Goal: Transaction & Acquisition: Purchase product/service

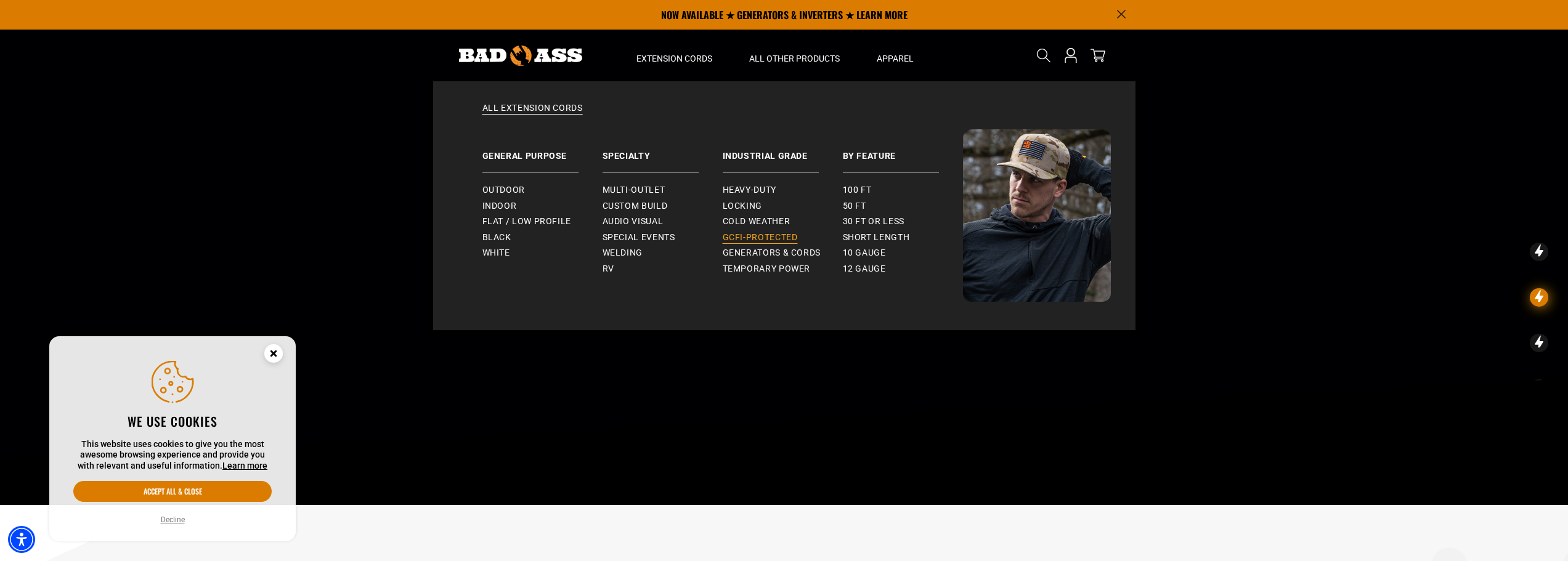
click at [771, 235] on span "GCFI-Protected" at bounding box center [760, 237] width 75 height 11
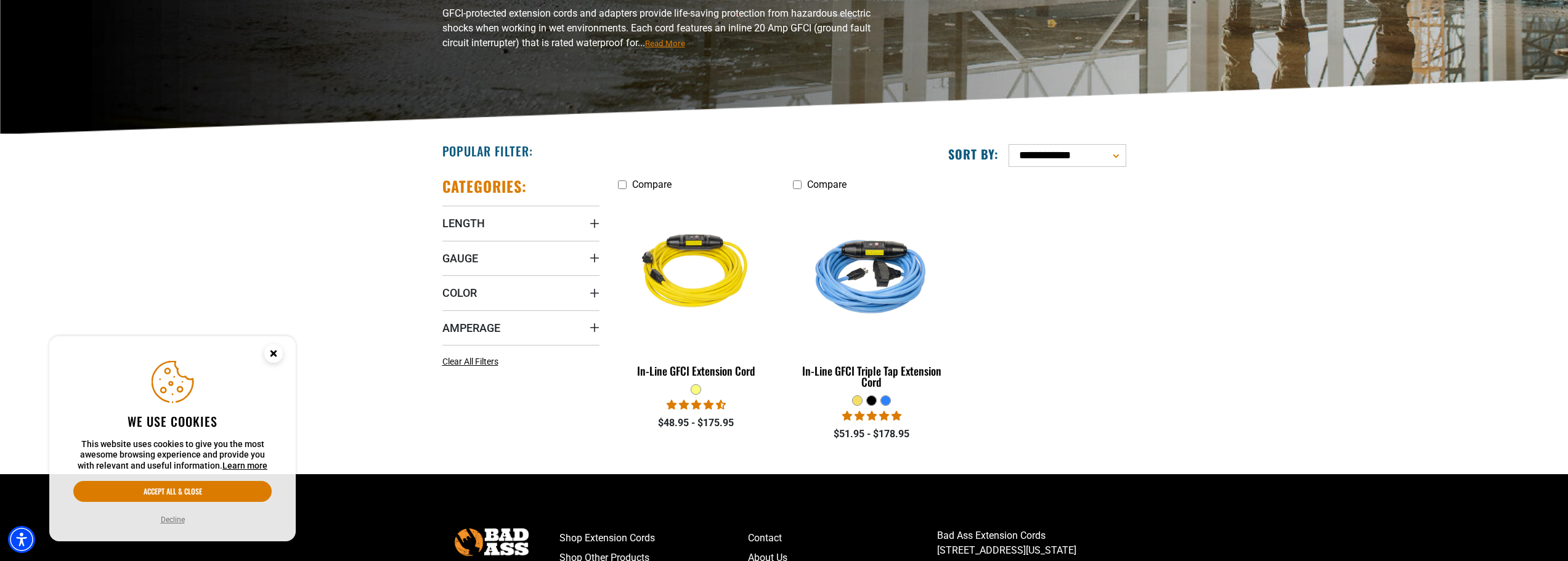
scroll to position [185, 0]
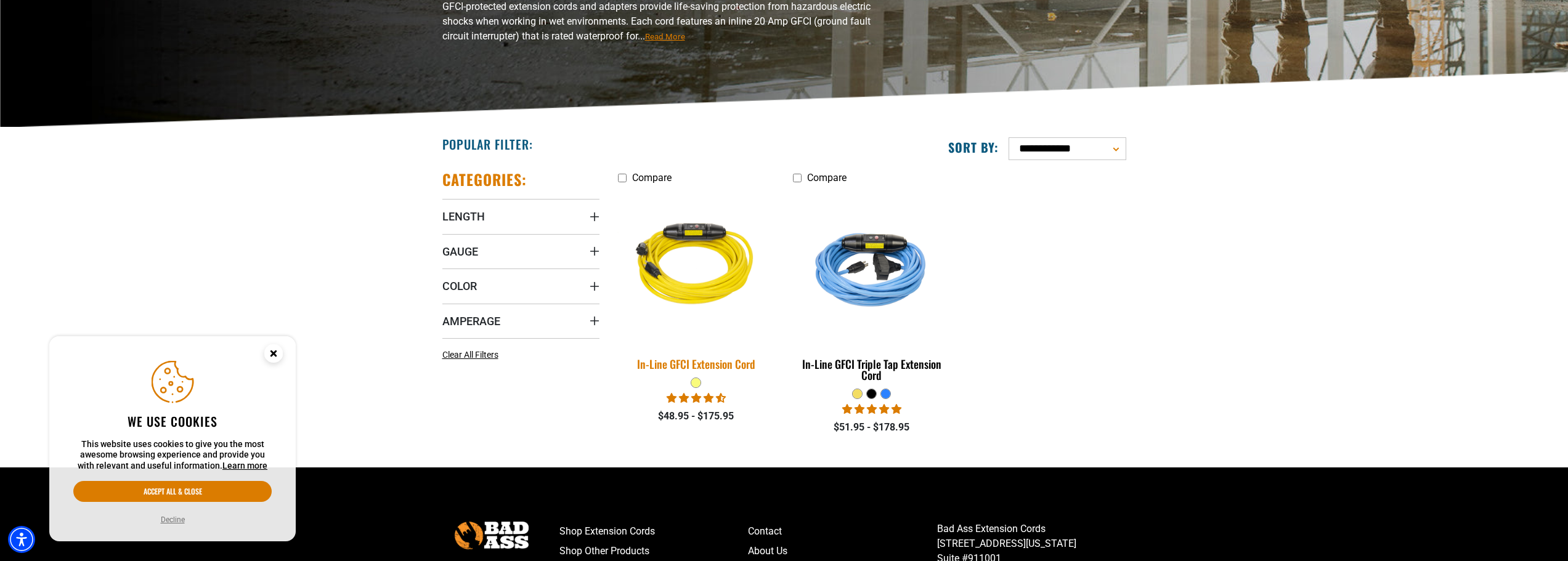
click at [712, 360] on div "In-Line GFCI Extension Cord" at bounding box center [696, 363] width 157 height 11
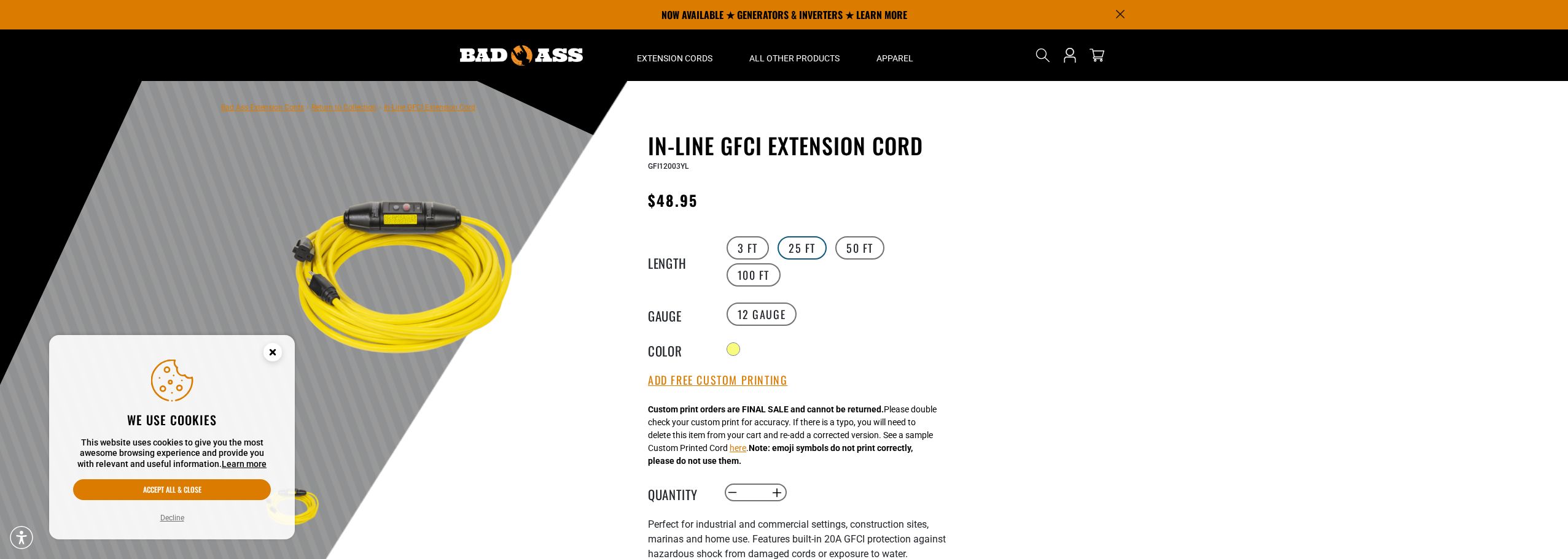
click at [801, 245] on label "25 FT" at bounding box center [802, 248] width 49 height 23
click at [740, 344] on div at bounding box center [734, 350] width 13 height 13
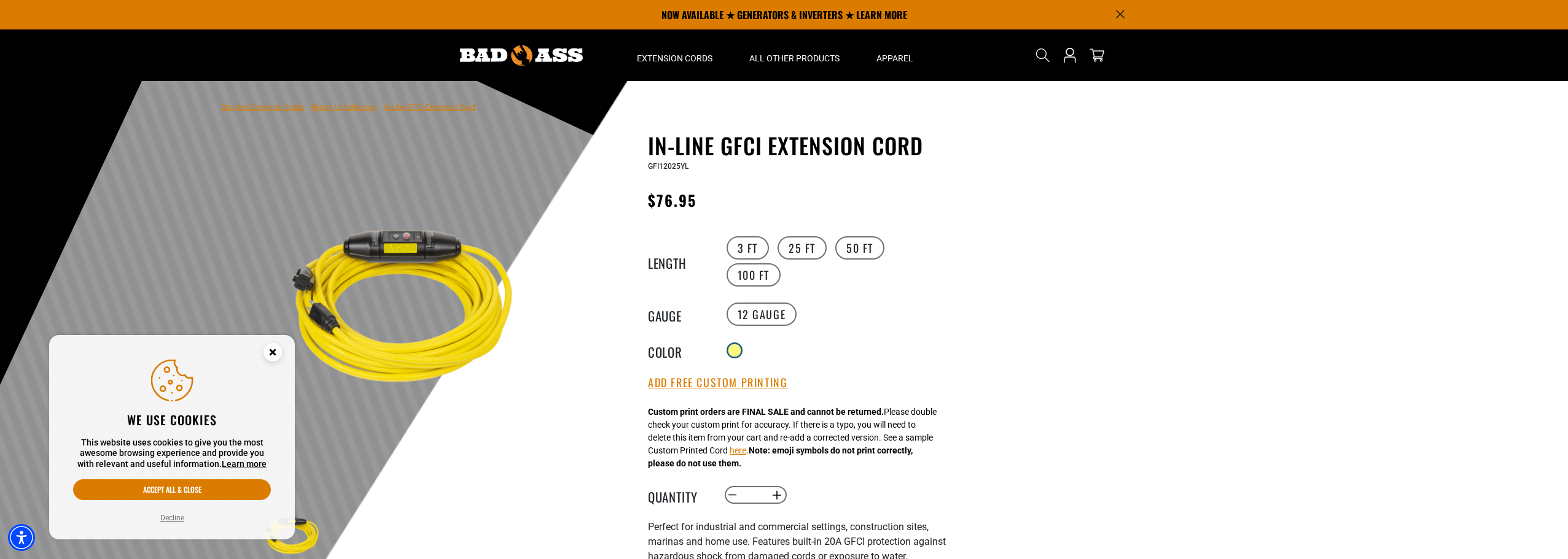
click at [738, 345] on div at bounding box center [734, 350] width 13 height 13
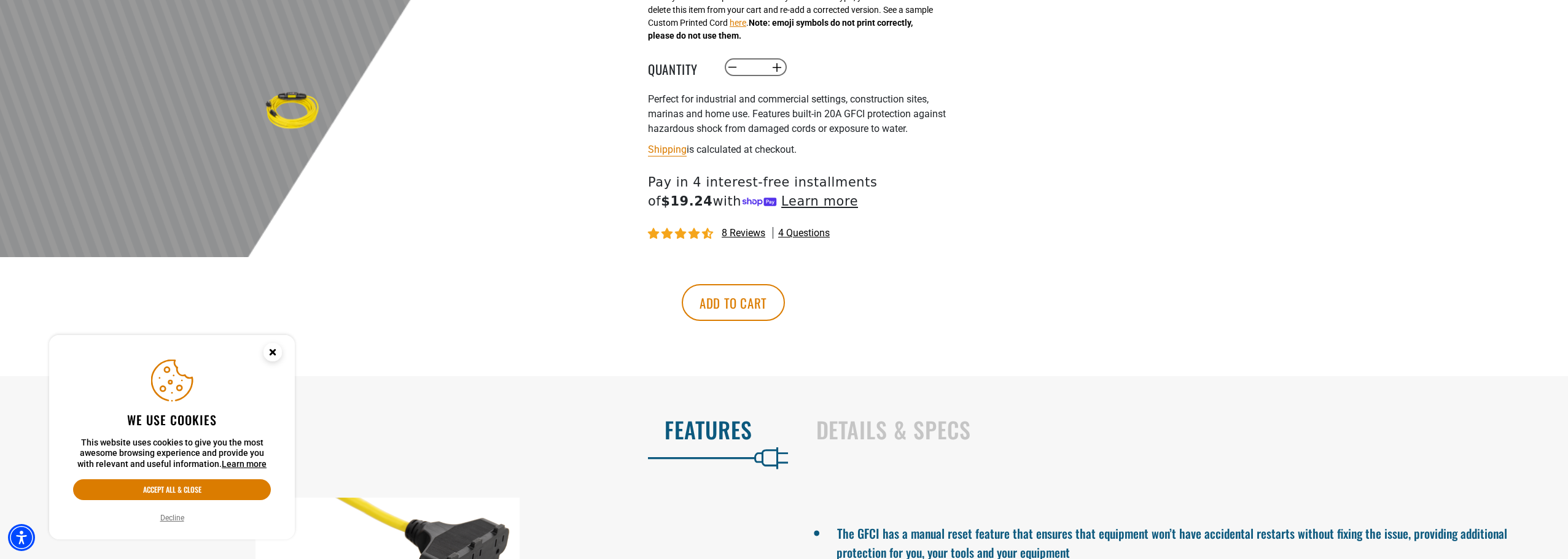
scroll to position [430, 0]
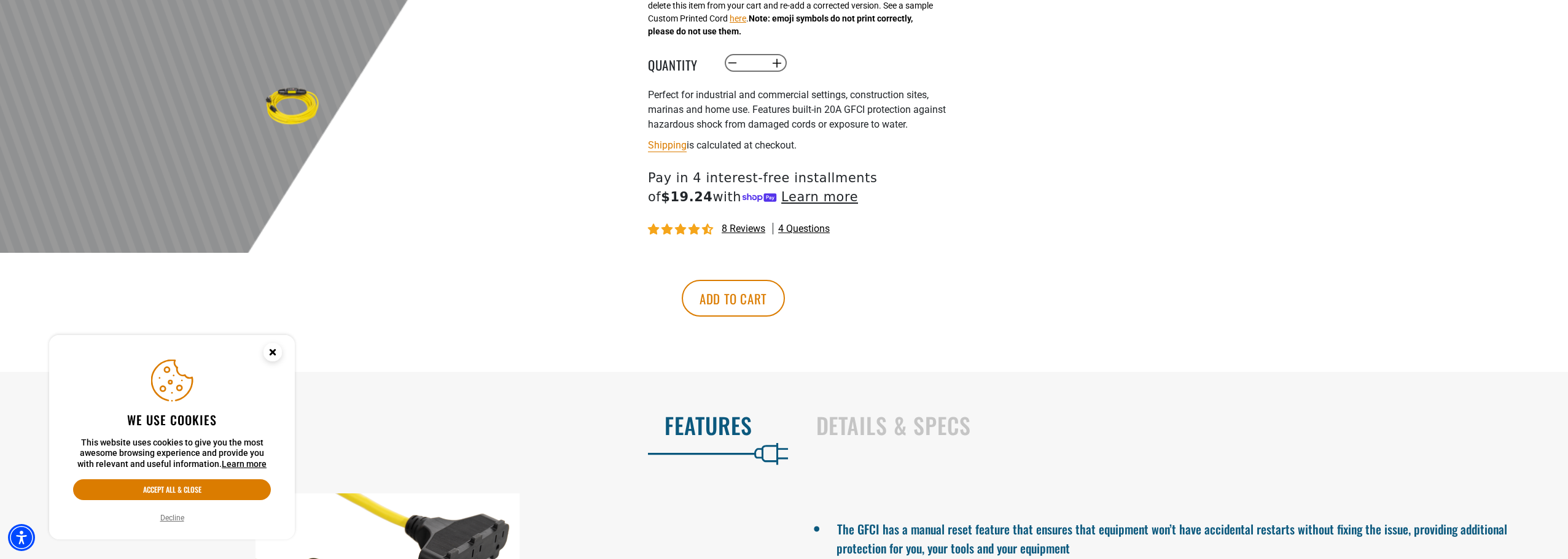
click at [277, 350] on circle "Close this option" at bounding box center [272, 352] width 19 height 19
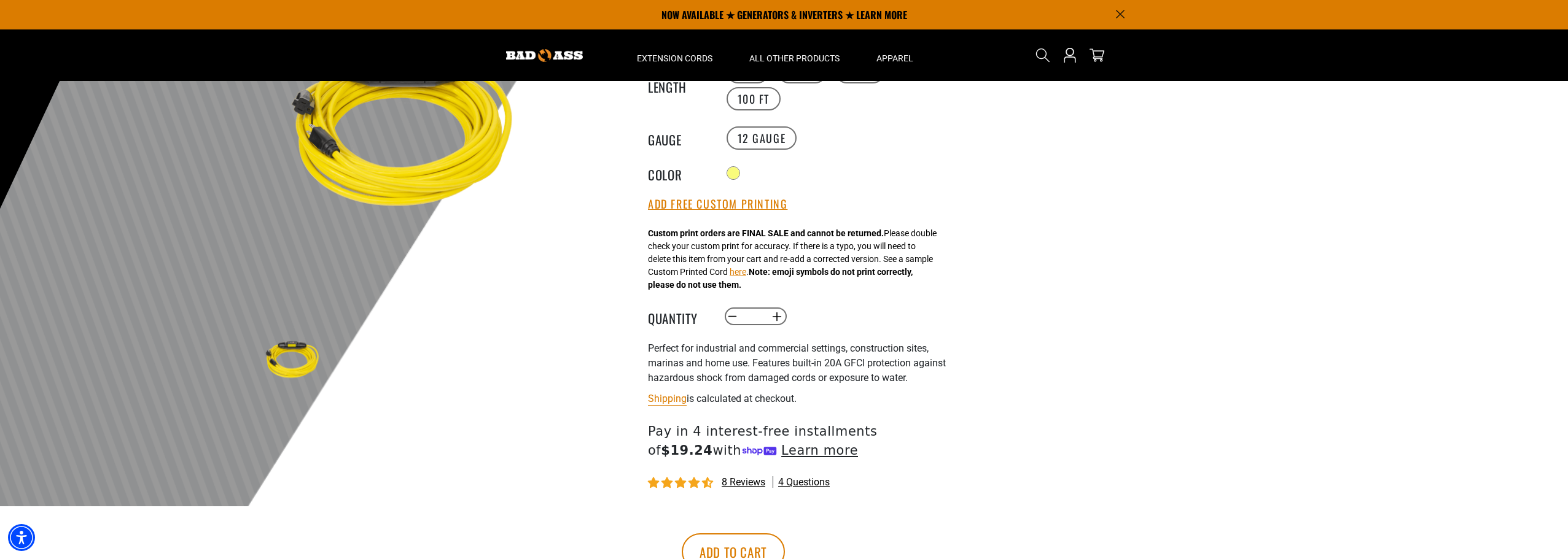
scroll to position [0, 0]
